Goal: Task Accomplishment & Management: Complete application form

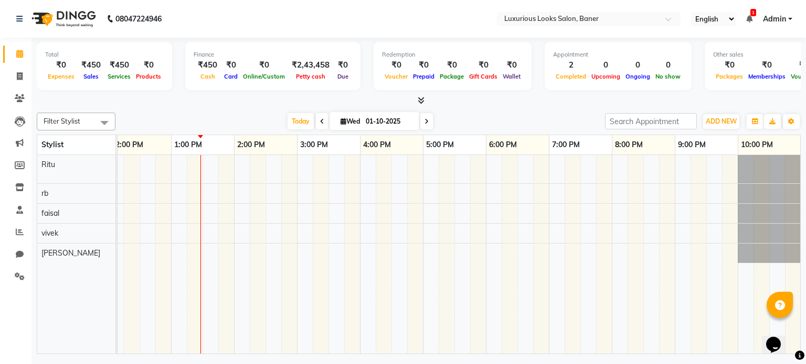
click at [191, 162] on div "[PERSON_NAME] Meshail, TK01, 11:00 AM-11:30 AM, Women Regular Waxing - Full Arm…" at bounding box center [359, 254] width 881 height 199
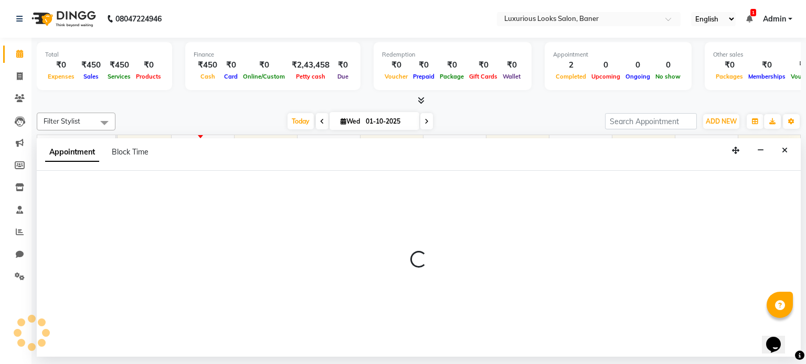
select select "68794"
select select "795"
select select "tentative"
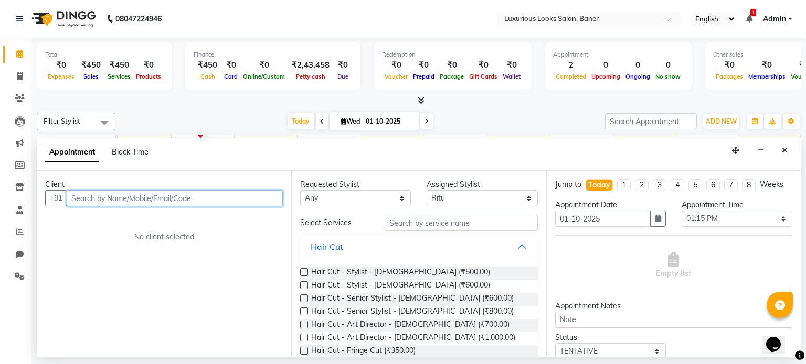
click at [222, 201] on input "text" at bounding box center [175, 198] width 216 height 16
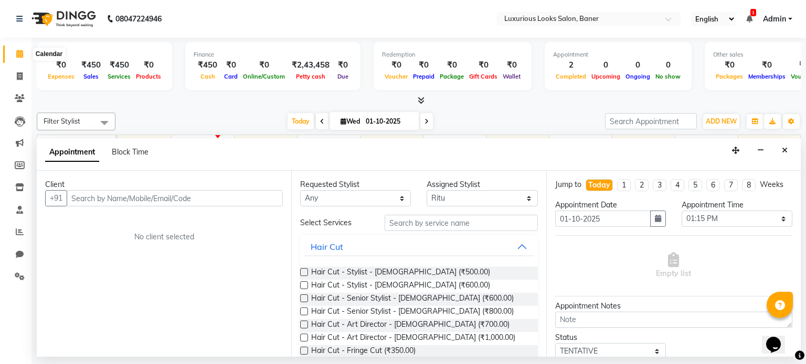
click at [13, 54] on span at bounding box center [19, 54] width 18 height 12
click at [19, 58] on span at bounding box center [19, 54] width 18 height 12
click at [18, 78] on icon at bounding box center [20, 76] width 6 height 8
select select "service"
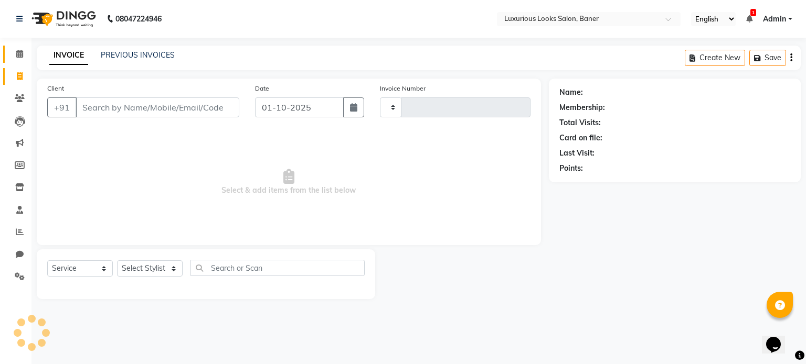
type input "0909"
select select "7573"
click at [19, 58] on span at bounding box center [19, 54] width 18 height 12
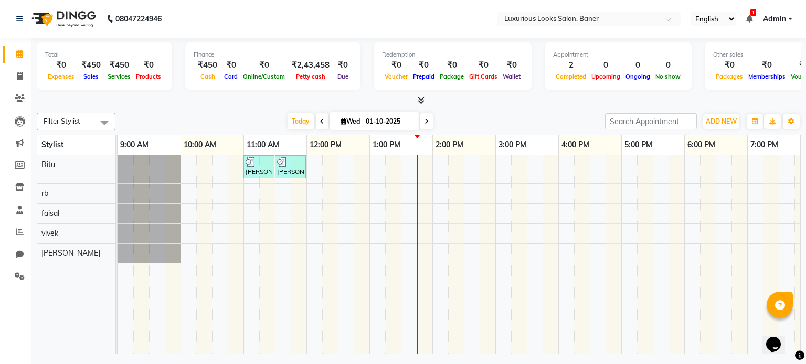
click at [421, 102] on icon at bounding box center [420, 100] width 7 height 8
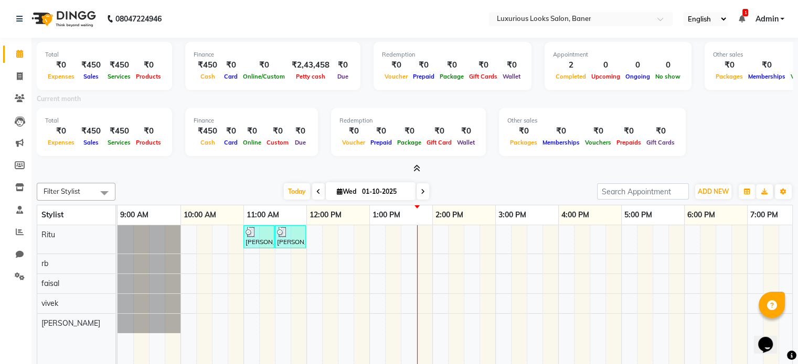
click at [419, 170] on icon at bounding box center [416, 169] width 7 height 8
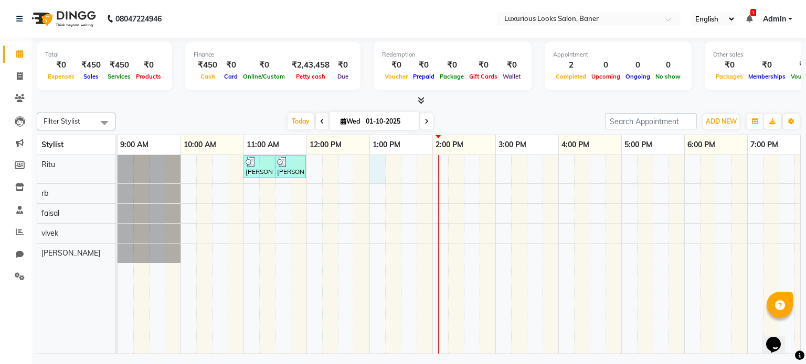
click at [376, 166] on div "[PERSON_NAME] Meshail, TK01, 11:00 AM-11:30 AM, Women Regular Waxing - Full Arm…" at bounding box center [557, 254] width 881 height 199
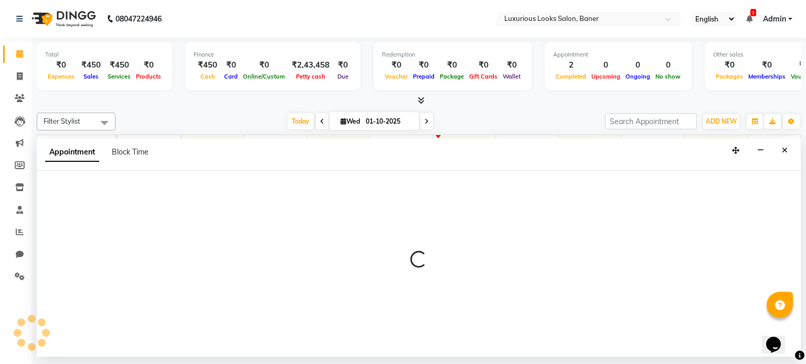
select select "68794"
select select "780"
select select "tentative"
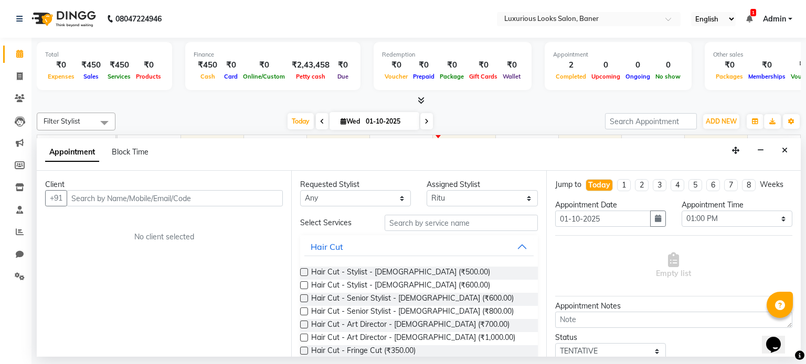
click at [257, 198] on input "text" at bounding box center [175, 198] width 216 height 16
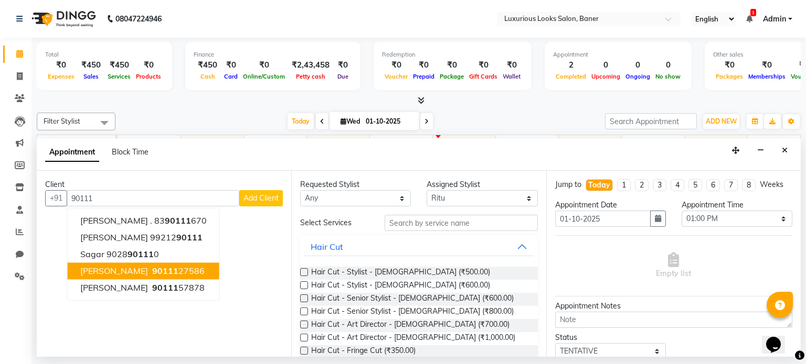
click at [190, 266] on button "[PERSON_NAME] Meshail 90111 27586" at bounding box center [144, 271] width 152 height 17
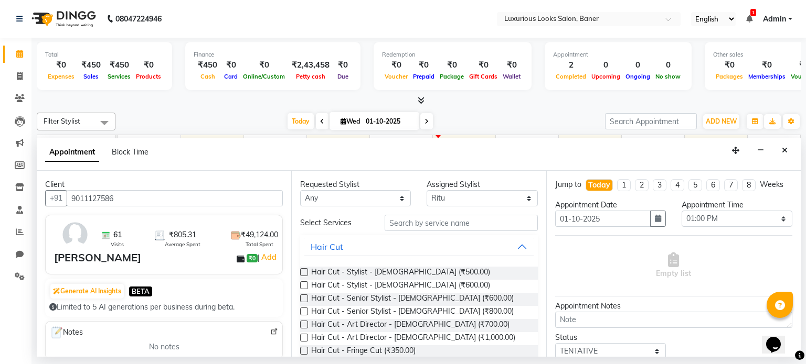
type input "9011127586"
click at [461, 224] on input "text" at bounding box center [460, 223] width 153 height 16
click at [487, 223] on input "text" at bounding box center [460, 223] width 153 height 16
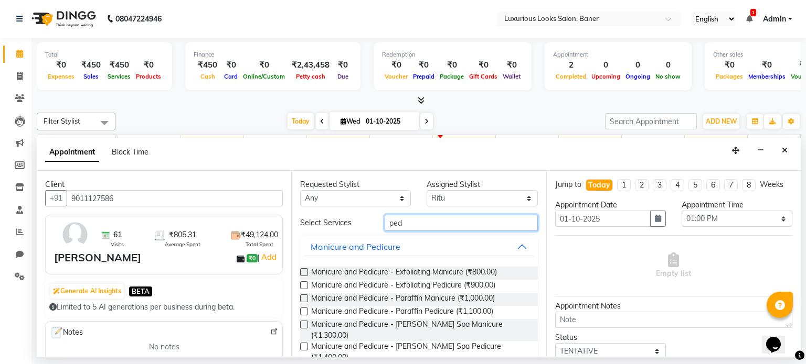
type input "ped"
click at [302, 285] on label at bounding box center [304, 286] width 8 height 8
click at [302, 285] on input "checkbox" at bounding box center [303, 286] width 7 height 7
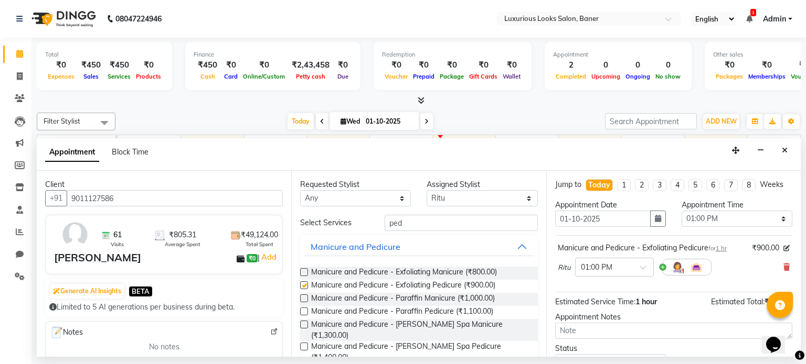
checkbox input "false"
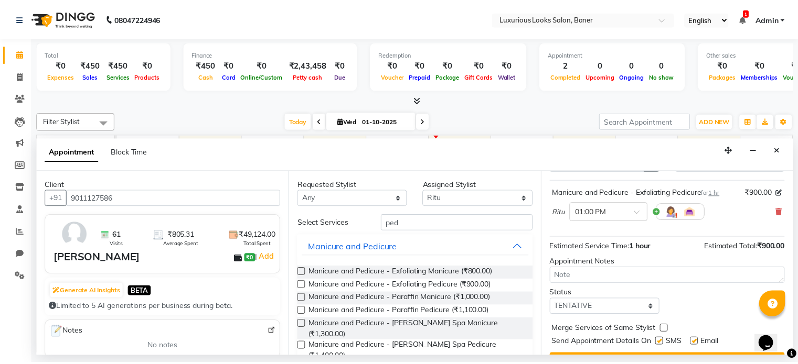
scroll to position [79, 0]
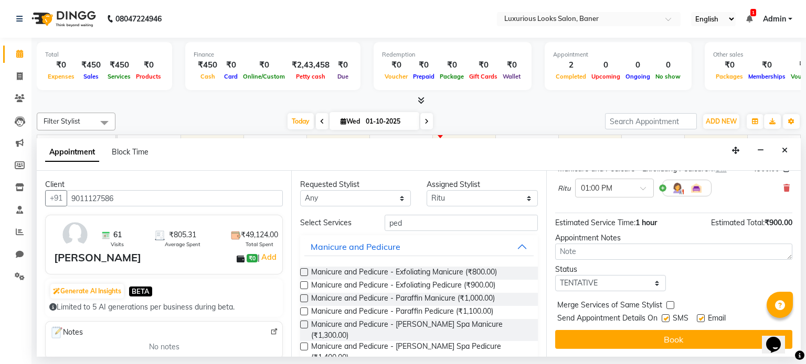
click at [701, 315] on label at bounding box center [700, 319] width 8 height 8
click at [701, 316] on input "checkbox" at bounding box center [699, 319] width 7 height 7
checkbox input "false"
click at [664, 315] on label at bounding box center [665, 319] width 8 height 8
click at [664, 316] on input "checkbox" at bounding box center [664, 319] width 7 height 7
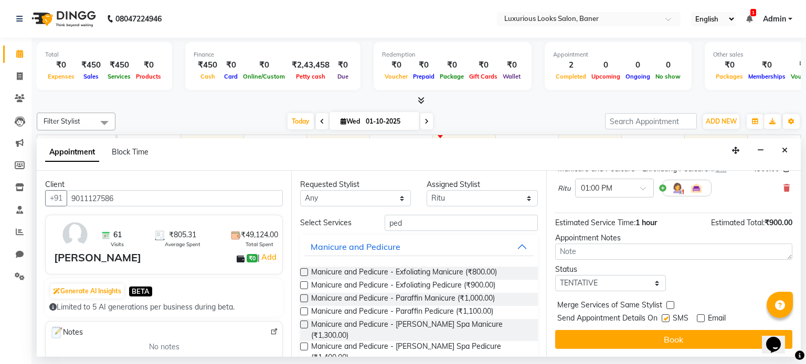
checkbox input "false"
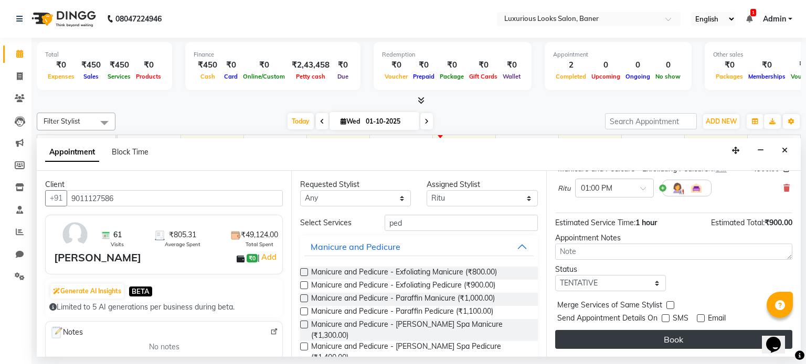
click at [662, 341] on button "Book" at bounding box center [673, 339] width 237 height 19
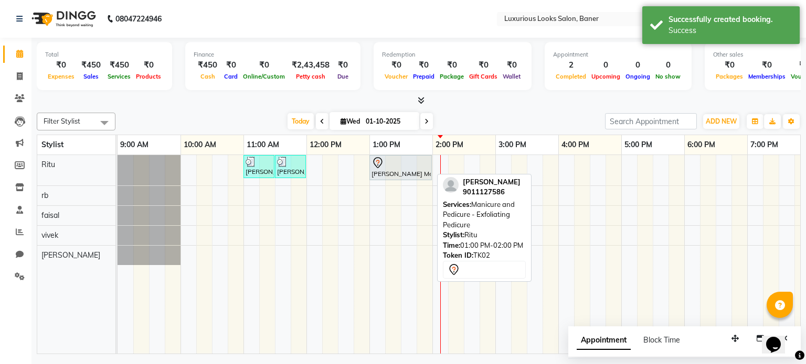
click at [428, 167] on div at bounding box center [400, 163] width 58 height 13
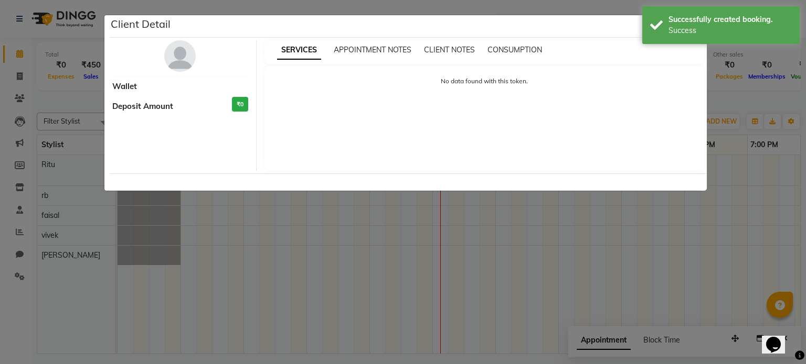
select select "7"
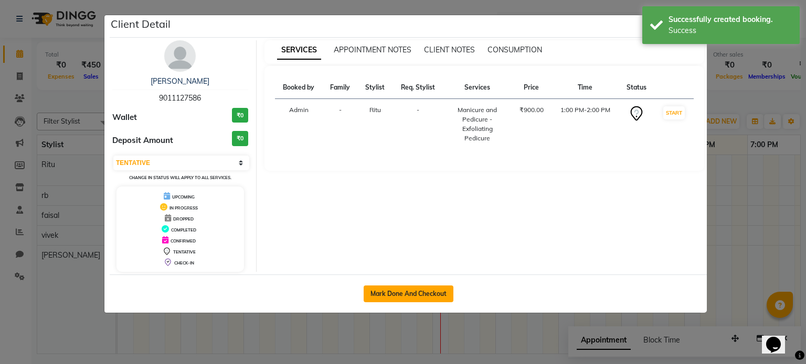
click at [415, 289] on button "Mark Done And Checkout" at bounding box center [408, 294] width 90 height 17
select select "service"
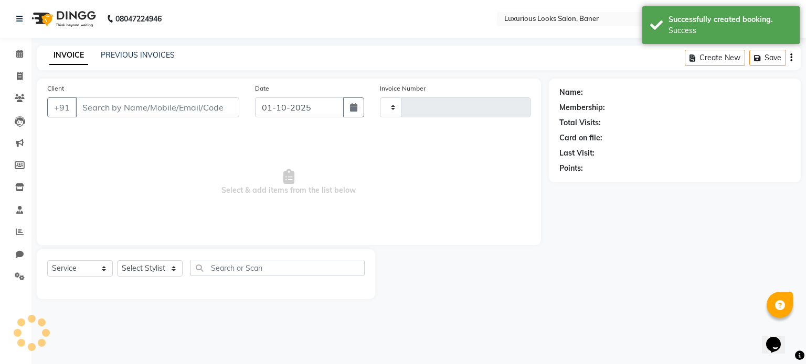
type input "0909"
select select "7573"
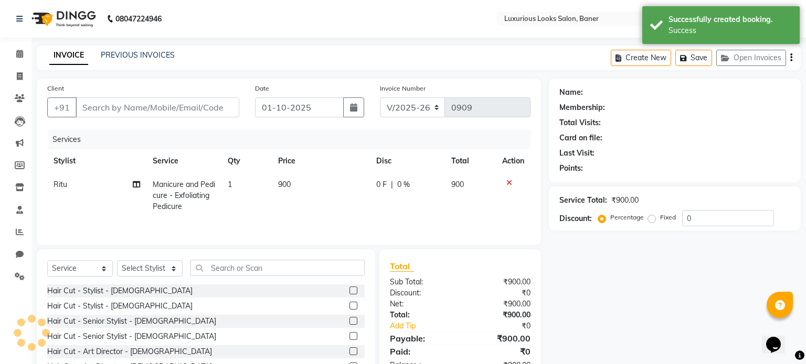
type input "9011127586"
select select "68794"
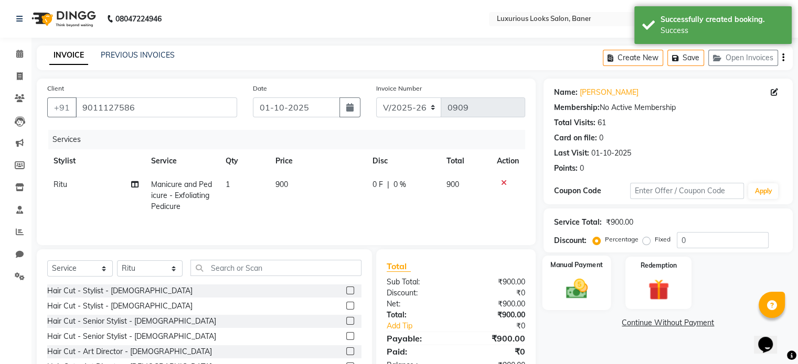
click at [583, 281] on img at bounding box center [576, 289] width 35 height 25
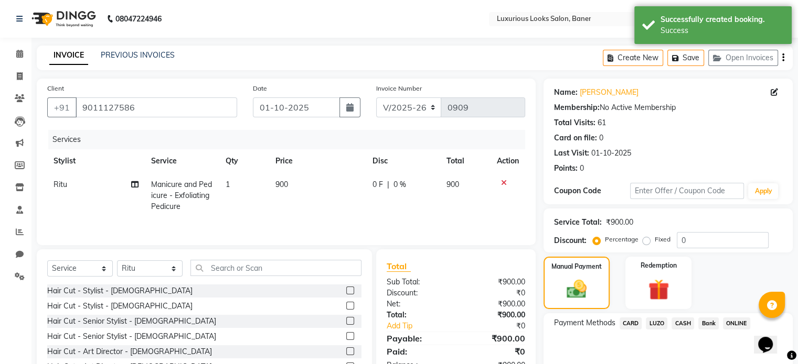
click at [731, 323] on span "ONLINE" at bounding box center [736, 324] width 27 height 12
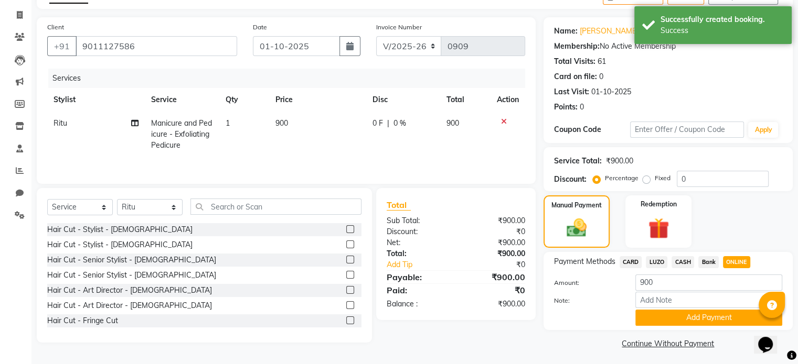
scroll to position [65, 0]
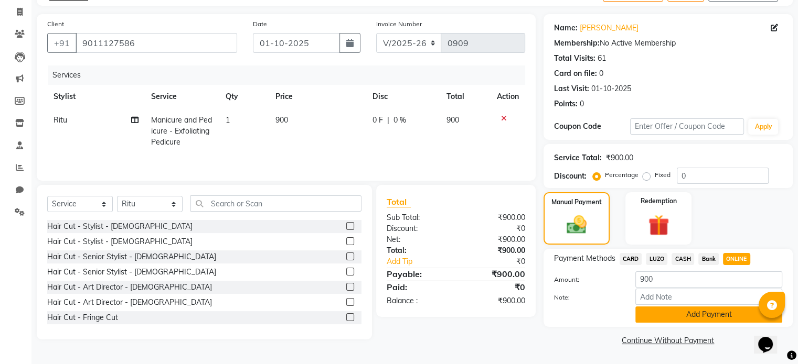
click at [730, 318] on button "Add Payment" at bounding box center [708, 315] width 147 height 16
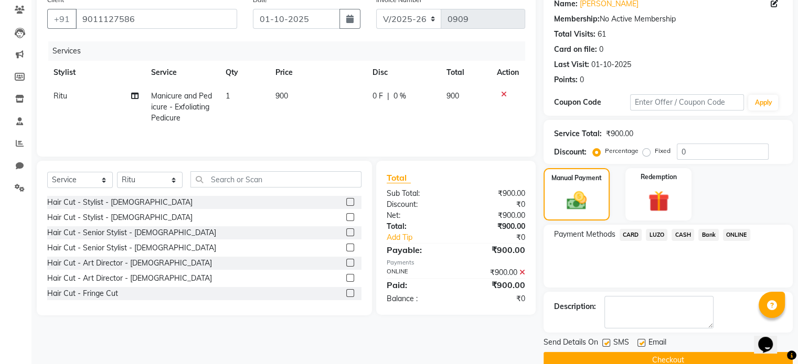
scroll to position [108, 0]
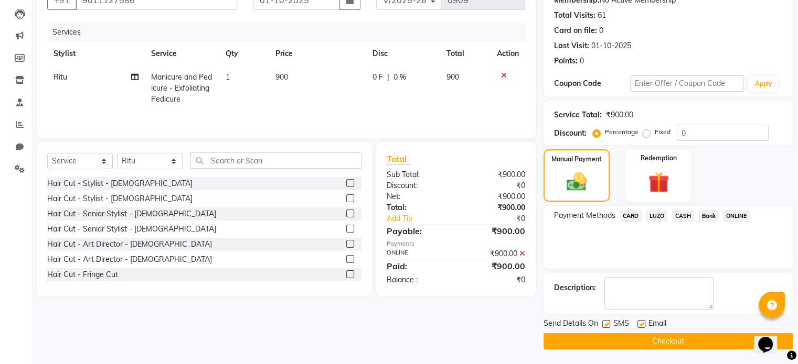
click at [640, 325] on label at bounding box center [641, 324] width 8 height 8
click at [640, 325] on input "checkbox" at bounding box center [640, 324] width 7 height 7
checkbox input "false"
click at [604, 323] on label at bounding box center [606, 324] width 8 height 8
click at [604, 323] on input "checkbox" at bounding box center [605, 324] width 7 height 7
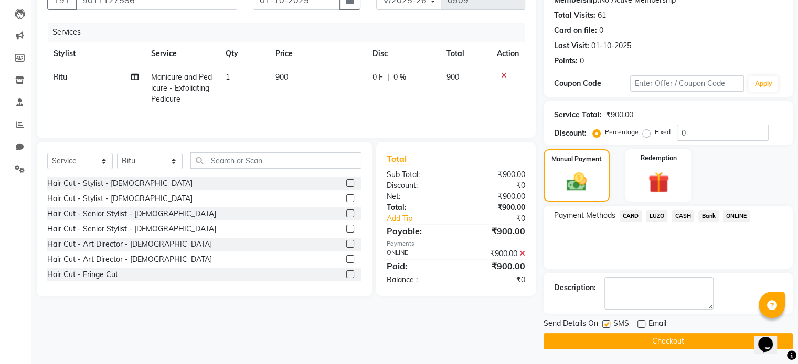
checkbox input "false"
click at [621, 339] on button "Checkout" at bounding box center [667, 342] width 249 height 16
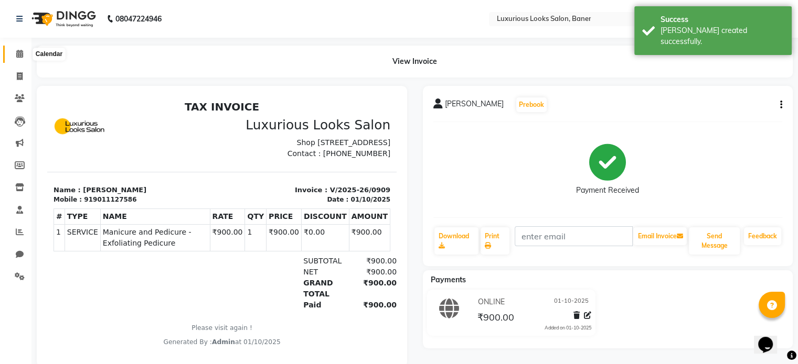
click at [16, 54] on icon at bounding box center [19, 54] width 7 height 8
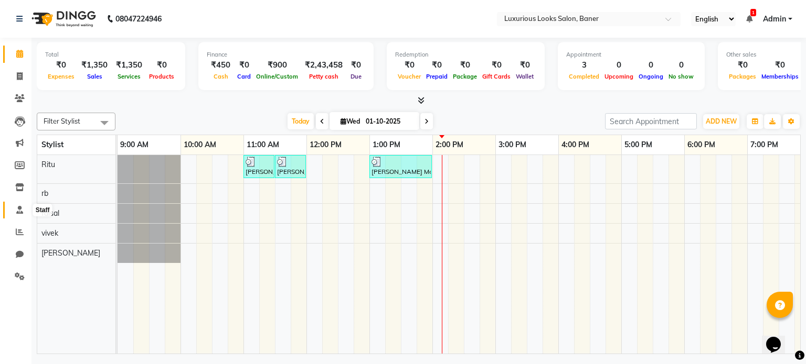
click at [15, 207] on span at bounding box center [19, 211] width 18 height 12
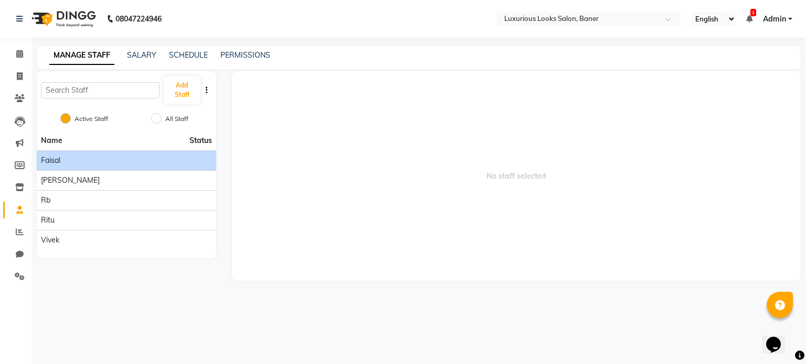
click at [133, 155] on div "faisal" at bounding box center [126, 160] width 171 height 11
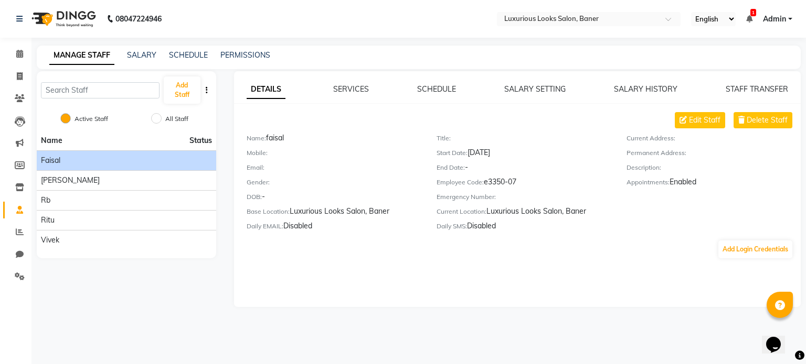
click at [756, 111] on div "DETAILS SERVICES SCHEDULE SALARY SETTING SALARY HISTORY STAFF TRANSFER Edit Sta…" at bounding box center [517, 172] width 567 height 176
click at [756, 117] on span "Delete Staff" at bounding box center [766, 120] width 41 height 11
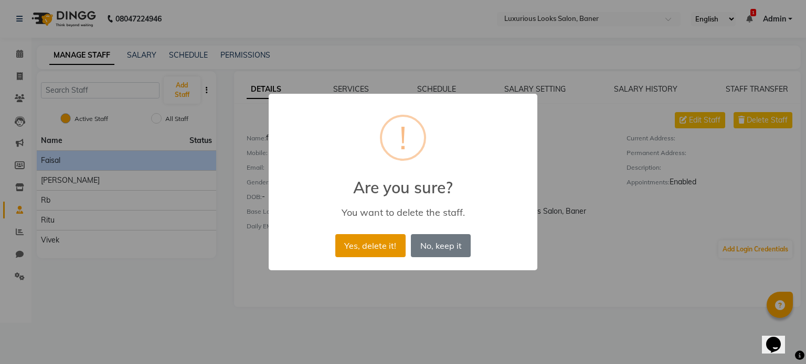
click at [386, 237] on button "Yes, delete it!" at bounding box center [370, 245] width 70 height 23
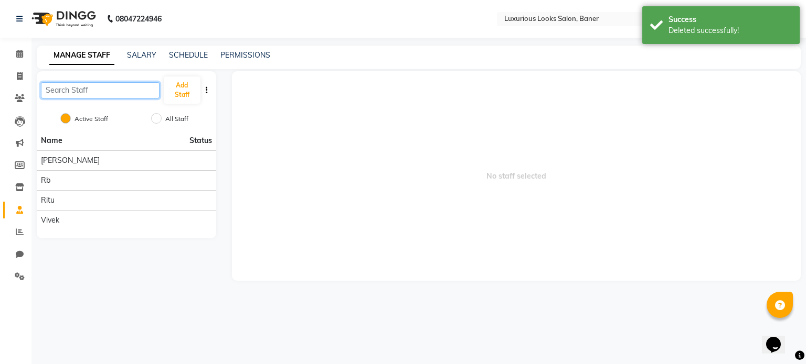
click at [137, 98] on input "text" at bounding box center [100, 90] width 119 height 16
type input "karan"
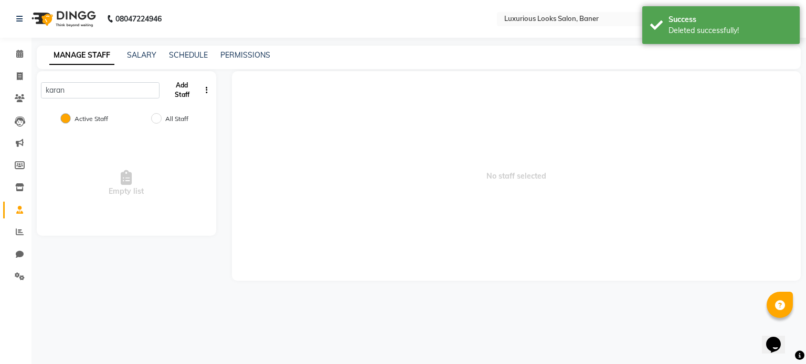
click at [175, 85] on button "Add Staff" at bounding box center [182, 90] width 37 height 27
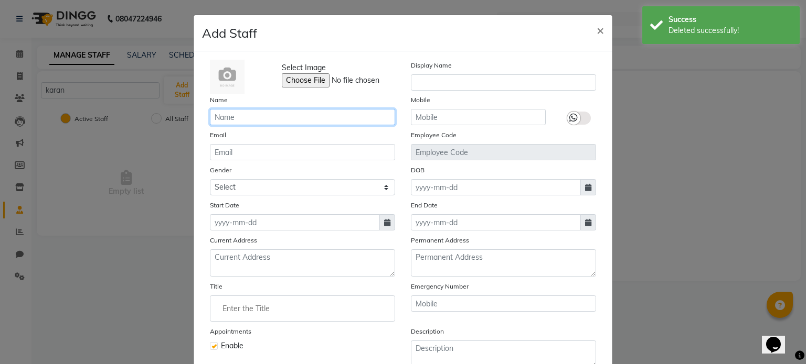
click at [245, 115] on input "text" at bounding box center [302, 117] width 185 height 16
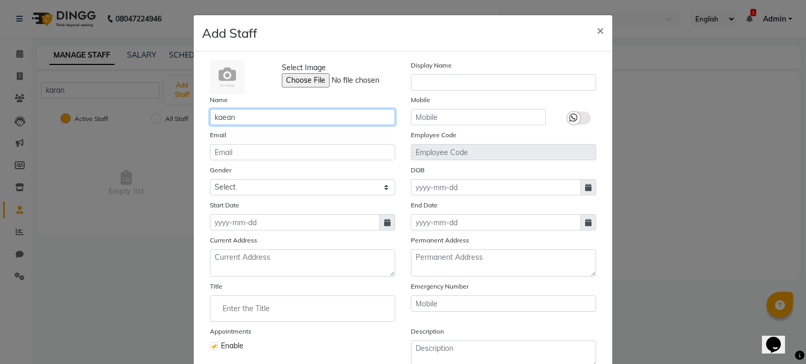
type input "kaean"
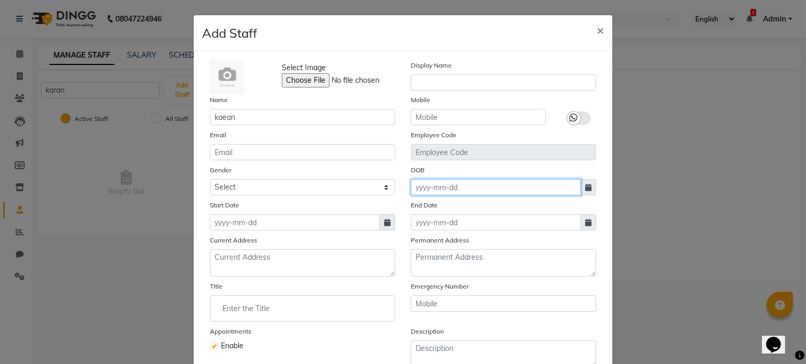
click at [442, 192] on input at bounding box center [496, 187] width 170 height 16
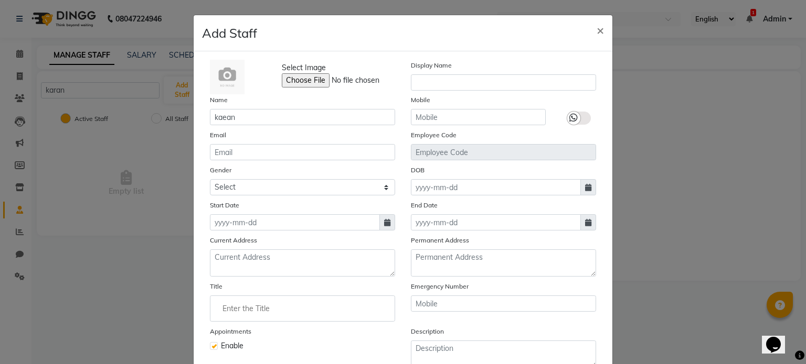
select select "10"
select select "2025"
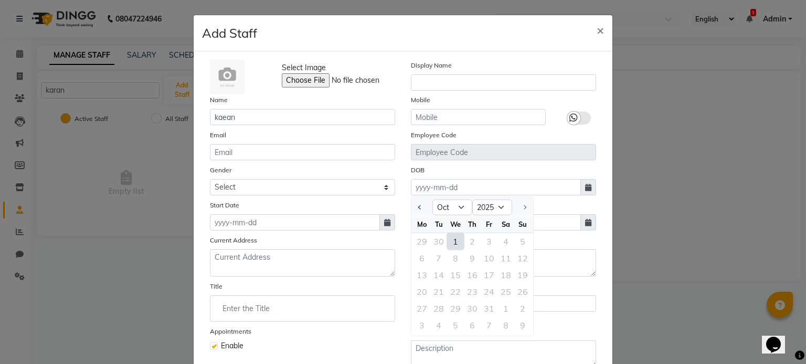
click at [450, 242] on div "1" at bounding box center [455, 241] width 17 height 17
type input "01-10-2025"
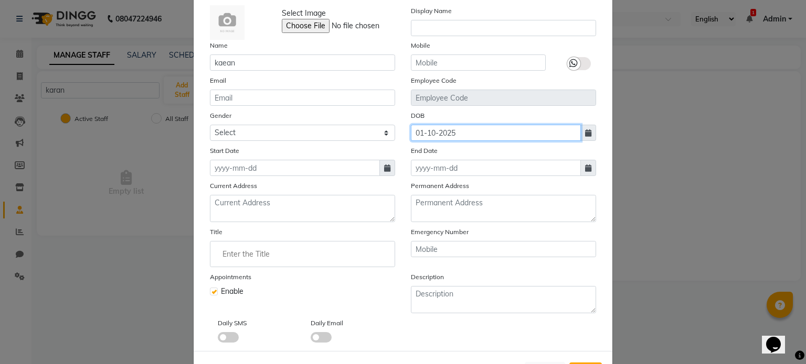
scroll to position [102, 0]
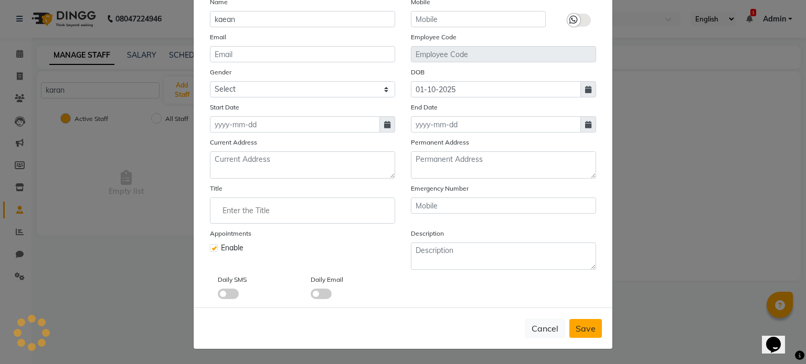
click at [585, 320] on button "Save" at bounding box center [585, 328] width 33 height 19
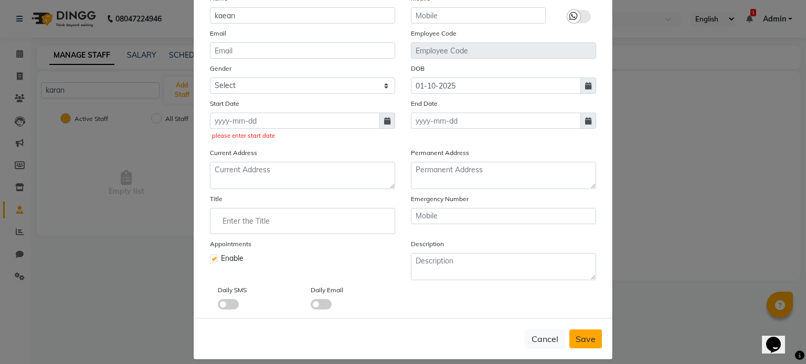
click at [588, 339] on span "Save" at bounding box center [585, 339] width 20 height 10
click at [274, 127] on input at bounding box center [295, 121] width 170 height 16
select select "10"
select select "2025"
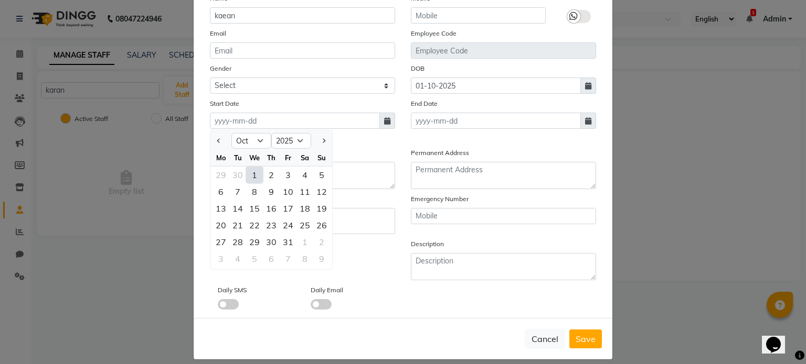
click at [249, 175] on div "1" at bounding box center [254, 175] width 17 height 17
type input "01-10-2025"
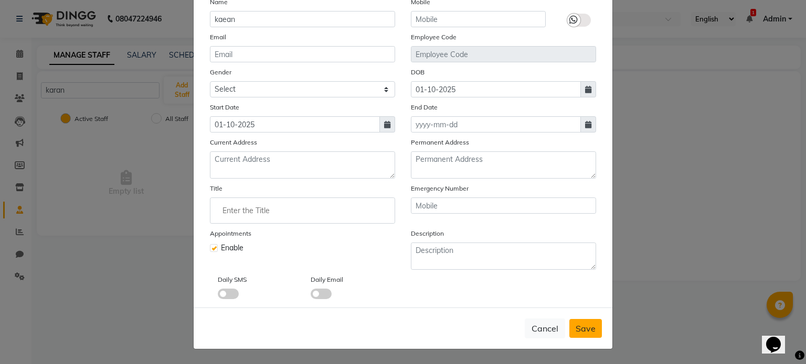
click at [569, 330] on button "Save" at bounding box center [585, 328] width 33 height 19
checkbox input "false"
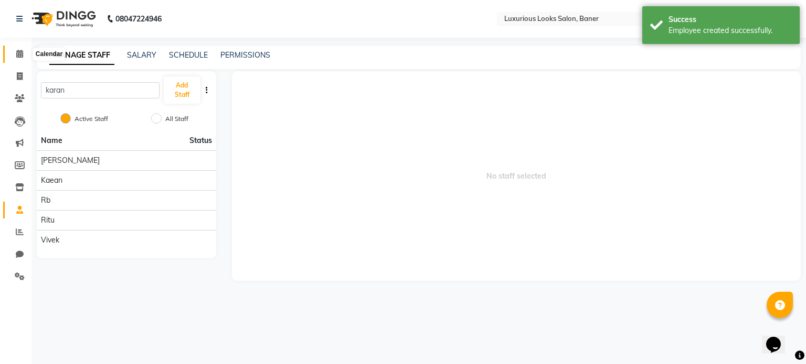
click at [19, 58] on icon at bounding box center [19, 54] width 7 height 8
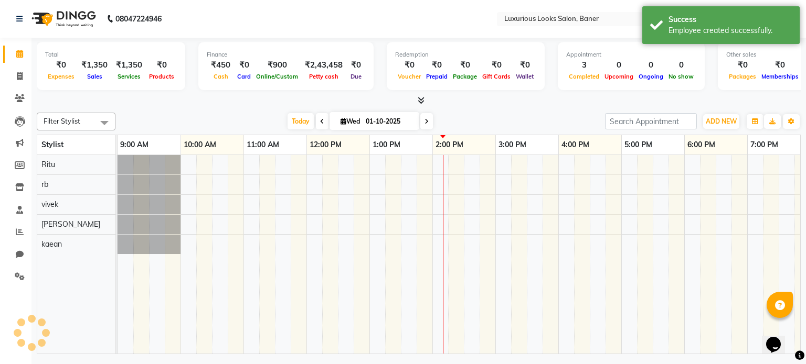
scroll to position [0, 198]
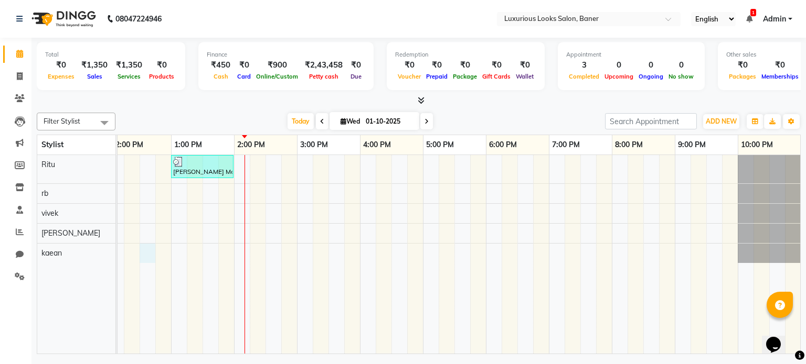
click at [149, 251] on div "[PERSON_NAME] Meshail, TK01, 11:00 AM-11:30 AM, Women Regular Waxing - Full Arm…" at bounding box center [359, 254] width 881 height 199
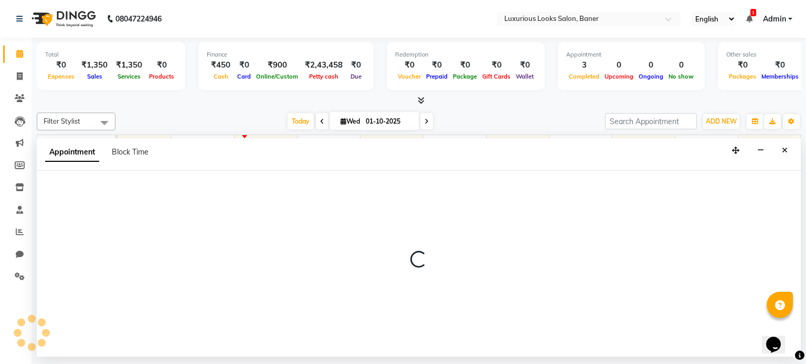
select select "93453"
select select "750"
select select "tentative"
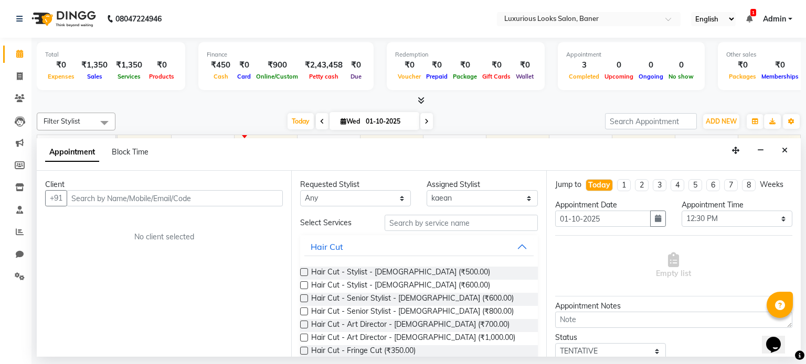
click at [130, 198] on input "text" at bounding box center [175, 198] width 216 height 16
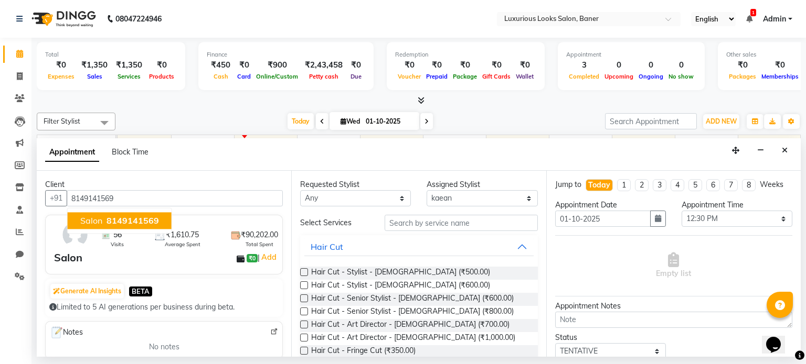
click at [98, 216] on span "Salon" at bounding box center [91, 221] width 22 height 10
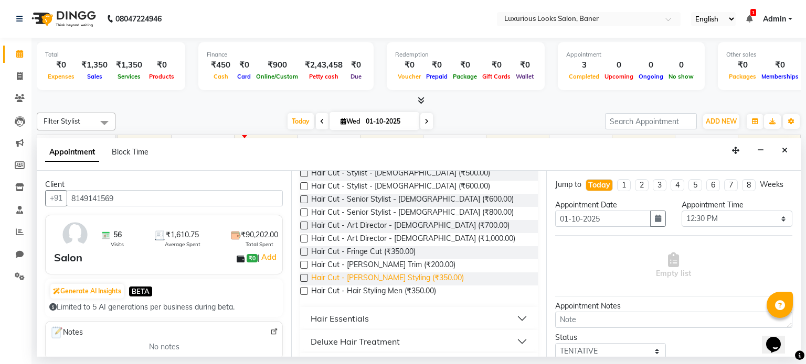
scroll to position [105, 0]
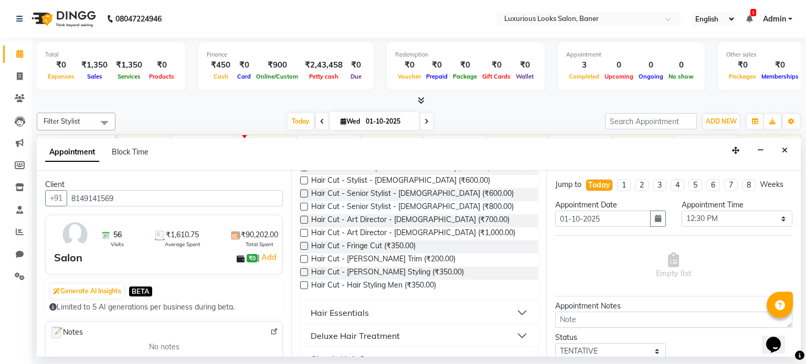
type input "8149141569"
click at [303, 257] on label at bounding box center [304, 259] width 8 height 8
click at [303, 257] on input "checkbox" at bounding box center [303, 260] width 7 height 7
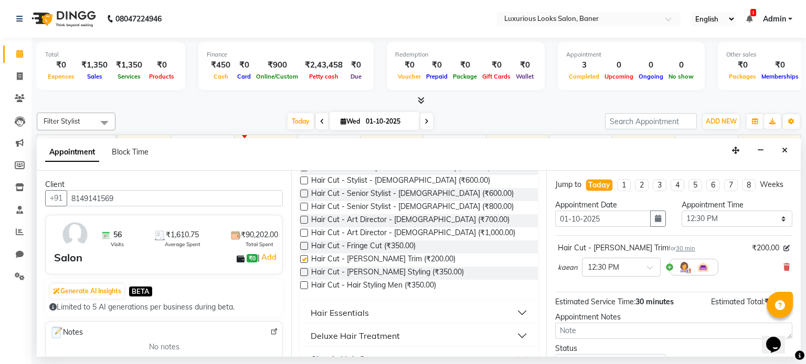
checkbox input "false"
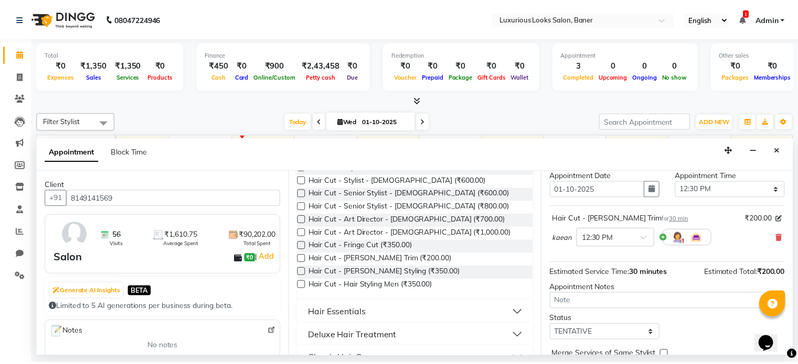
scroll to position [79, 0]
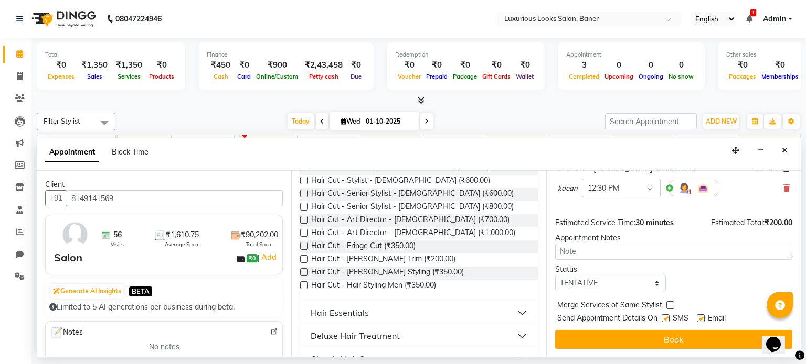
click at [699, 322] on div at bounding box center [699, 320] width 7 height 11
click at [698, 318] on label at bounding box center [700, 319] width 8 height 8
click at [698, 318] on input "checkbox" at bounding box center [699, 319] width 7 height 7
checkbox input "false"
click at [665, 319] on label at bounding box center [665, 319] width 8 height 8
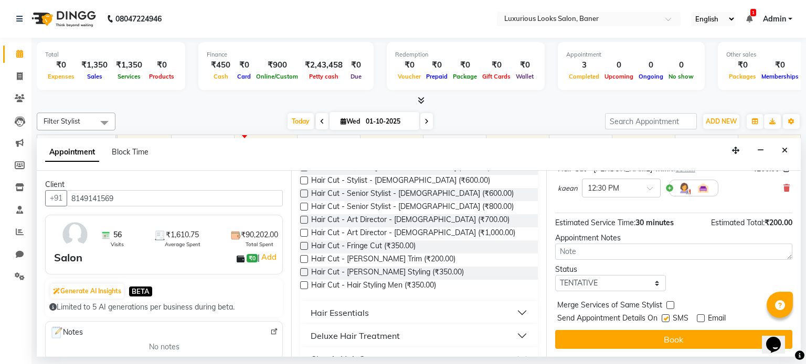
click at [665, 319] on input "checkbox" at bounding box center [664, 319] width 7 height 7
checkbox input "false"
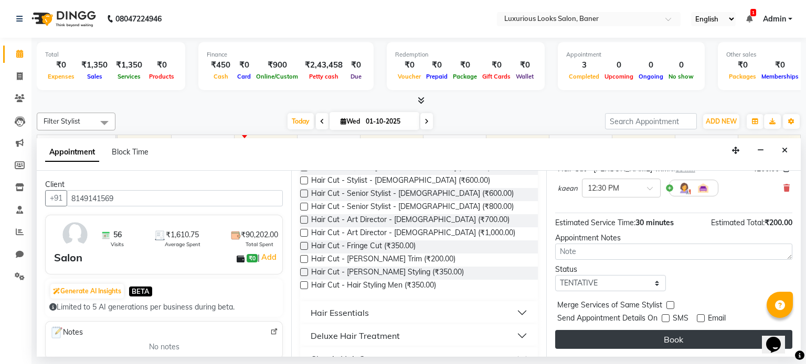
click at [664, 338] on button "Book" at bounding box center [673, 339] width 237 height 19
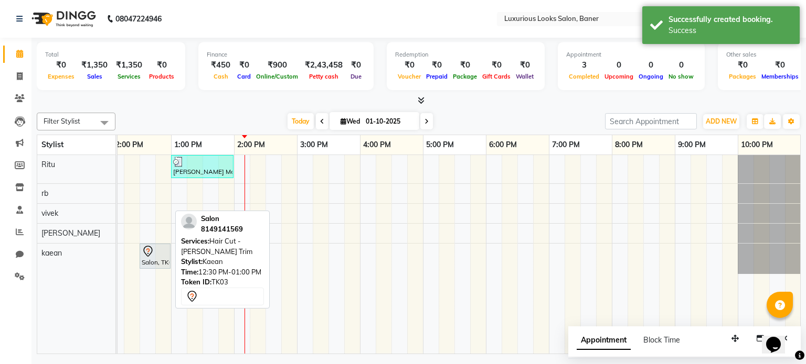
click at [147, 255] on icon at bounding box center [147, 251] width 9 height 11
select select "7"
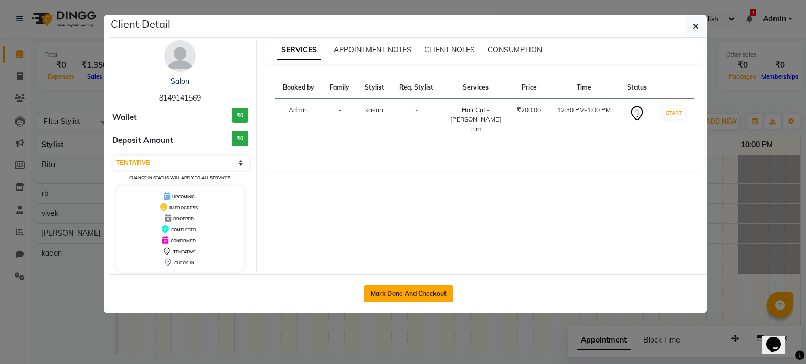
click at [435, 289] on button "Mark Done And Checkout" at bounding box center [408, 294] width 90 height 17
select select "service"
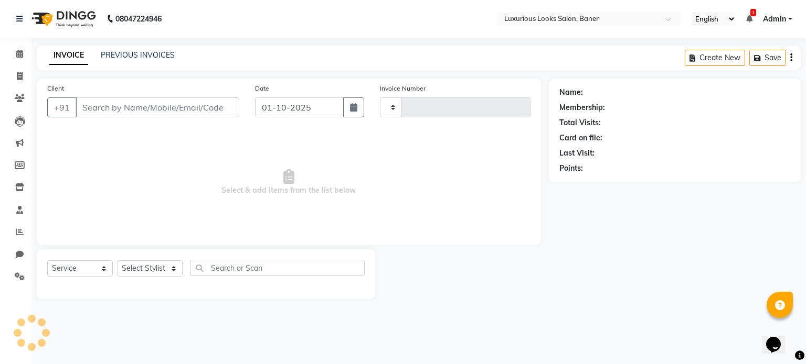
type input "0910"
select select "7573"
type input "8149141569"
select select "93453"
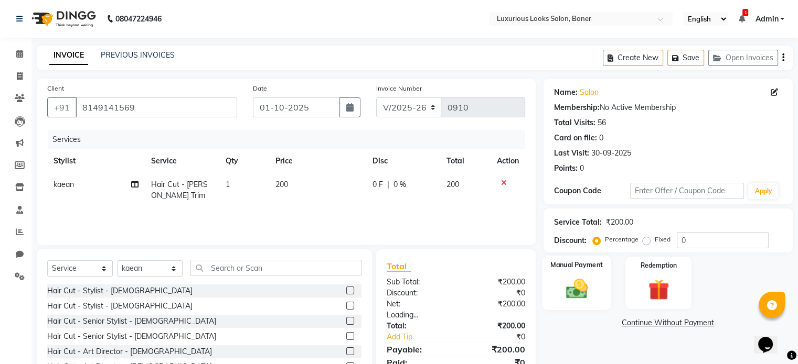
click at [561, 287] on img at bounding box center [576, 289] width 35 height 25
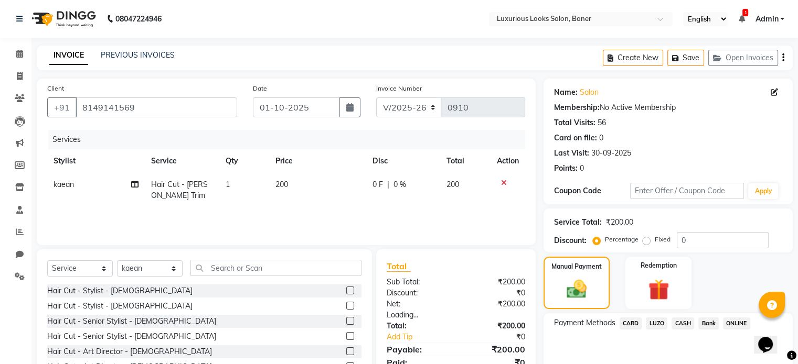
click at [732, 323] on span "ONLINE" at bounding box center [736, 324] width 27 height 12
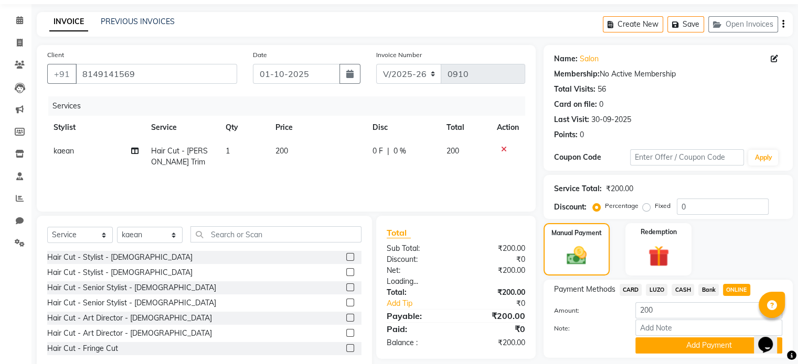
scroll to position [65, 0]
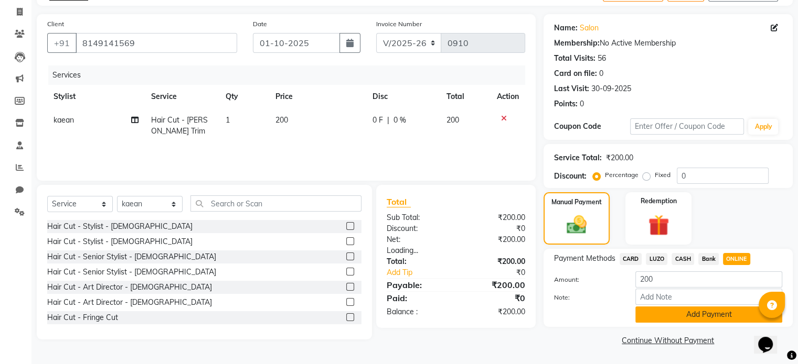
click at [685, 312] on button "Add Payment" at bounding box center [708, 315] width 147 height 16
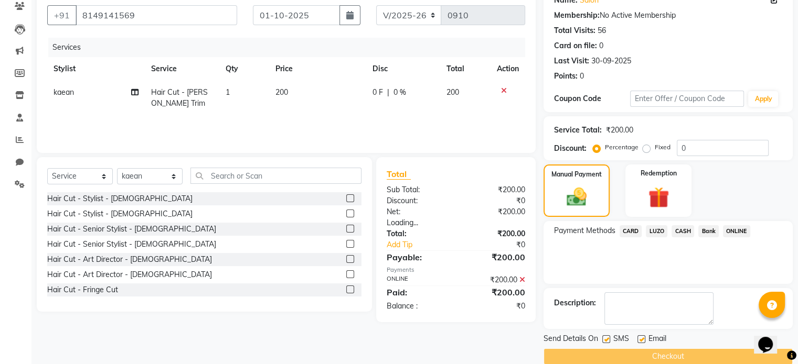
scroll to position [108, 0]
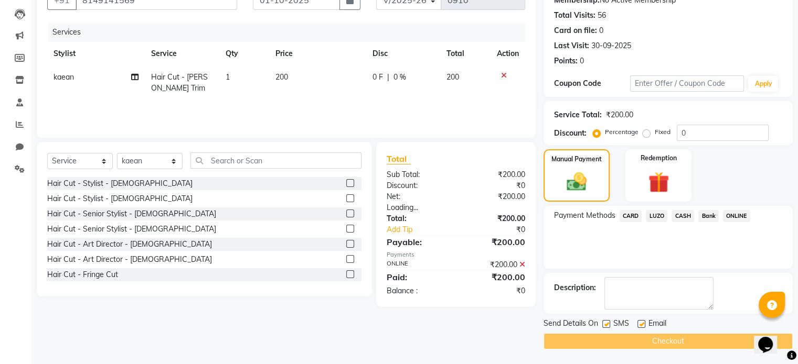
click at [641, 320] on label at bounding box center [641, 324] width 8 height 8
click at [641, 321] on input "checkbox" at bounding box center [640, 324] width 7 height 7
checkbox input "false"
click at [603, 323] on label at bounding box center [606, 324] width 8 height 8
click at [603, 323] on input "checkbox" at bounding box center [605, 324] width 7 height 7
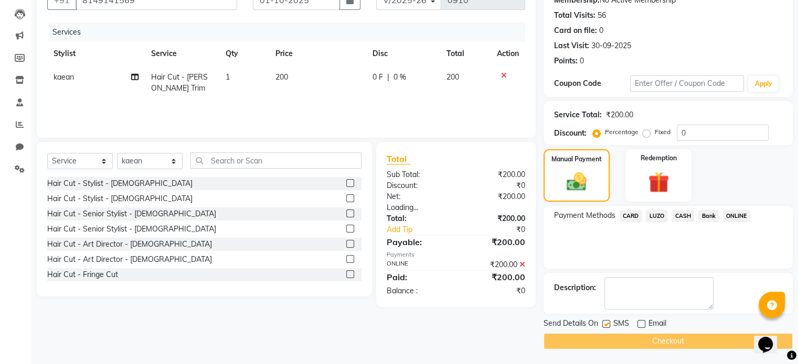
checkbox input "false"
click at [614, 338] on div "Checkout" at bounding box center [667, 342] width 249 height 16
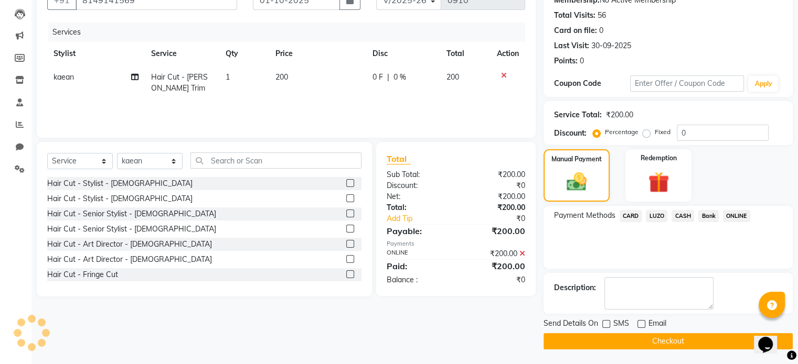
click at [614, 338] on button "Checkout" at bounding box center [667, 342] width 249 height 16
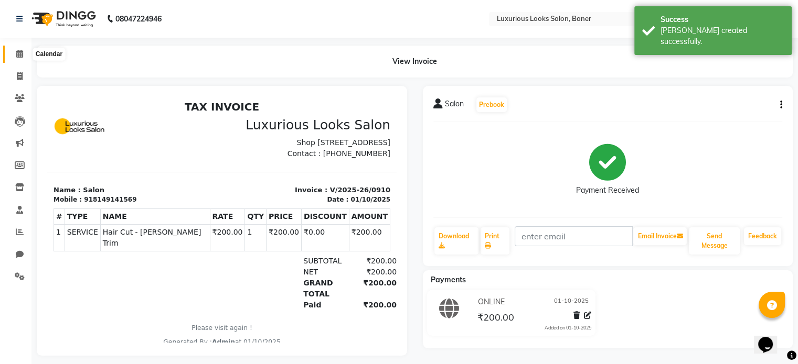
click at [16, 53] on icon at bounding box center [19, 54] width 7 height 8
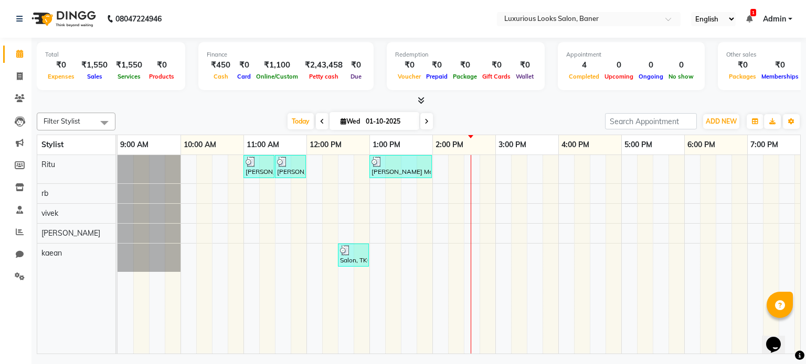
click at [459, 169] on div "[PERSON_NAME] Meshail, TK01, 11:00 AM-11:30 AM, Women Regular Waxing - Full Arm…" at bounding box center [557, 254] width 881 height 199
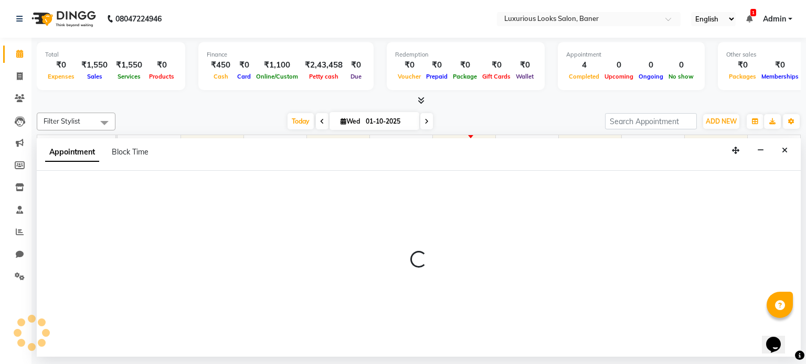
select select "68794"
select select "855"
select select "tentative"
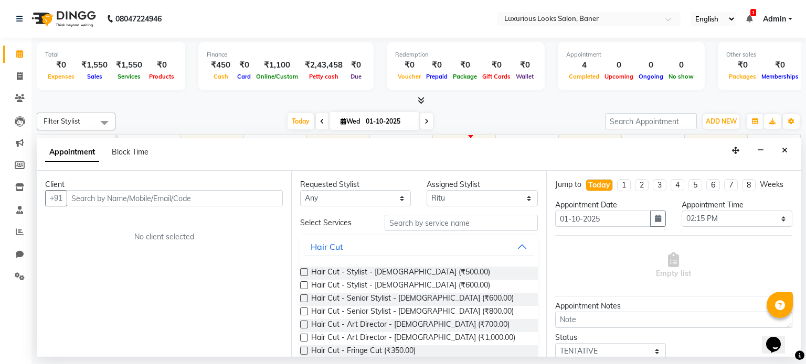
click at [249, 205] on input "text" at bounding box center [175, 198] width 216 height 16
type input "9673878763"
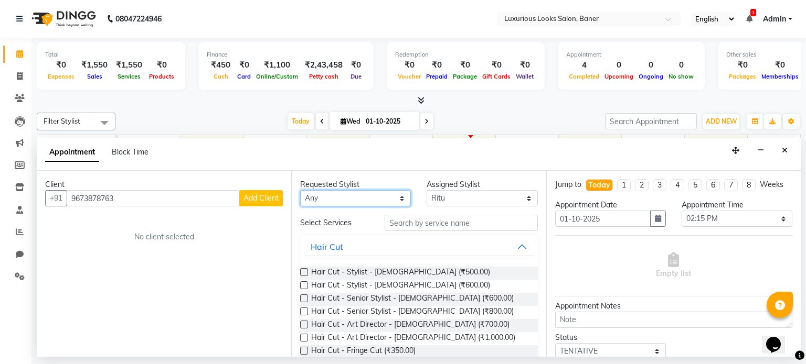
click at [306, 191] on select "Any [PERSON_NAME] kaean rb [PERSON_NAME]" at bounding box center [355, 198] width 111 height 16
click at [263, 192] on button "Add Client" at bounding box center [261, 198] width 44 height 16
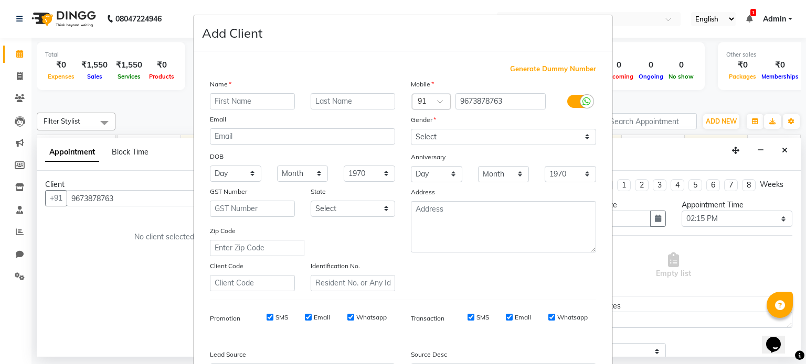
click at [253, 104] on input "text" at bounding box center [252, 101] width 85 height 16
type input "shilpa"
click at [473, 134] on select "Select [DEMOGRAPHIC_DATA] [DEMOGRAPHIC_DATA] Other Prefer Not To Say" at bounding box center [503, 137] width 185 height 16
select select "[DEMOGRAPHIC_DATA]"
click at [411, 130] on select "Select [DEMOGRAPHIC_DATA] [DEMOGRAPHIC_DATA] Other Prefer Not To Say" at bounding box center [503, 137] width 185 height 16
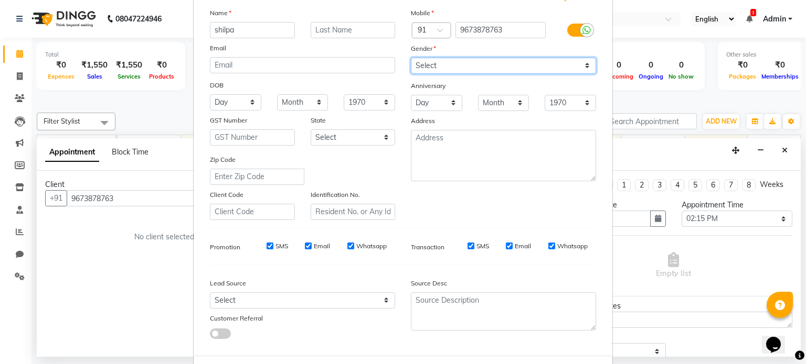
scroll to position [124, 0]
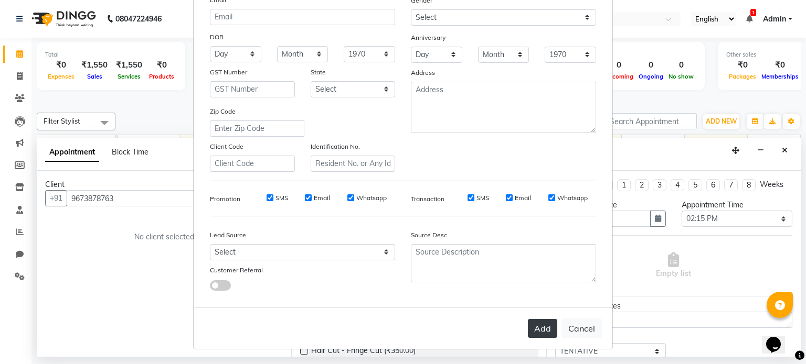
click at [542, 330] on button "Add" at bounding box center [542, 328] width 29 height 19
select select
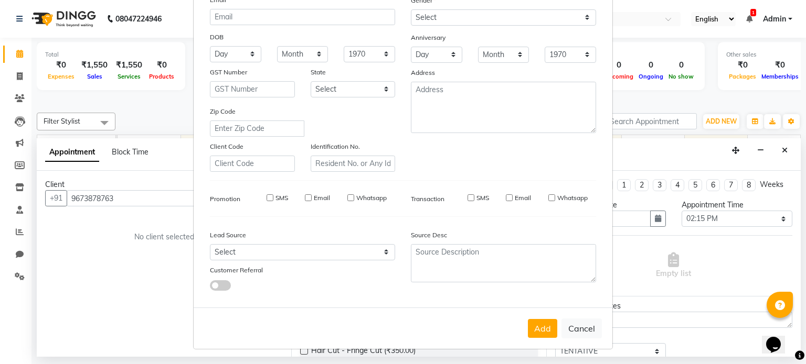
select select
checkbox input "false"
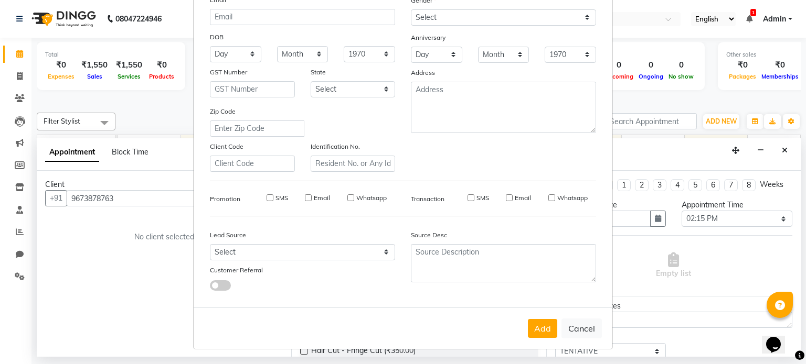
checkbox input "false"
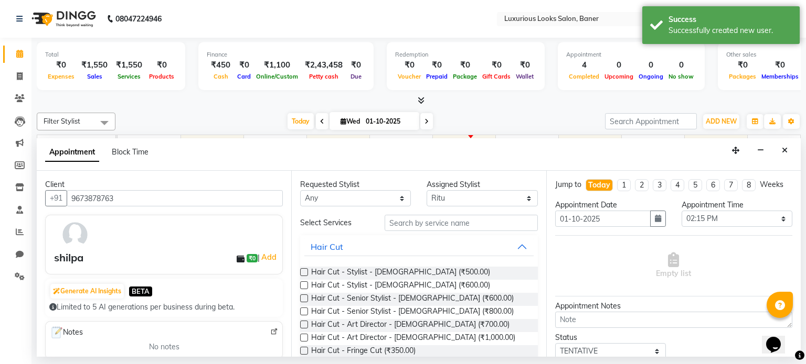
scroll to position [52, 0]
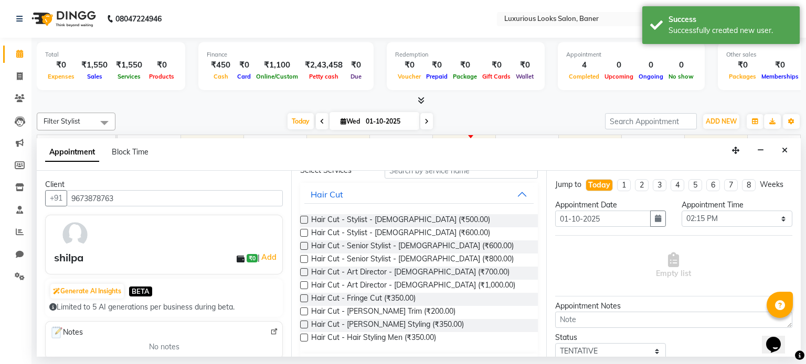
click at [303, 259] on label at bounding box center [304, 259] width 8 height 8
click at [303, 259] on input "checkbox" at bounding box center [303, 260] width 7 height 7
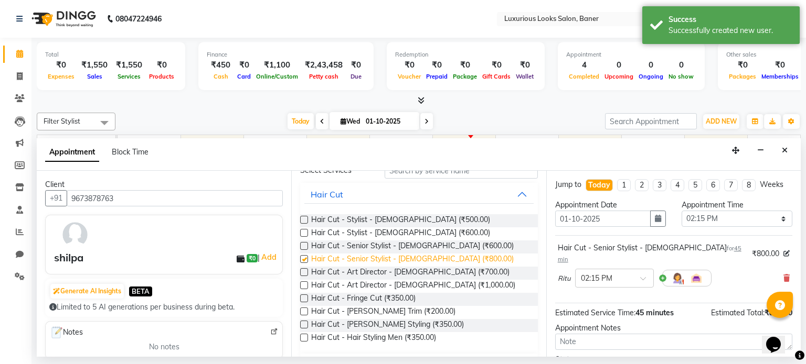
checkbox input "false"
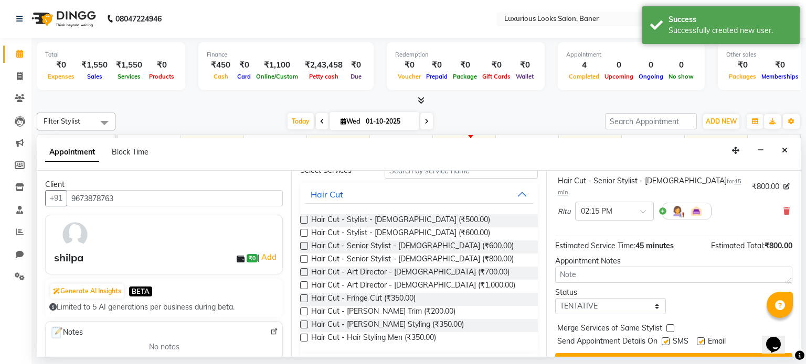
scroll to position [79, 0]
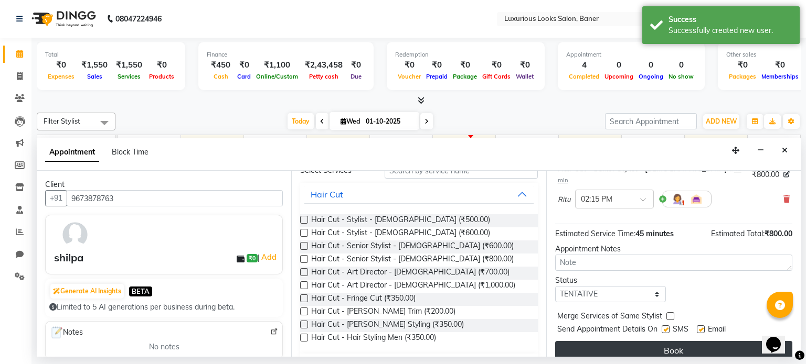
click at [678, 341] on button "Book" at bounding box center [673, 350] width 237 height 19
